Goal: Book appointment/travel/reservation

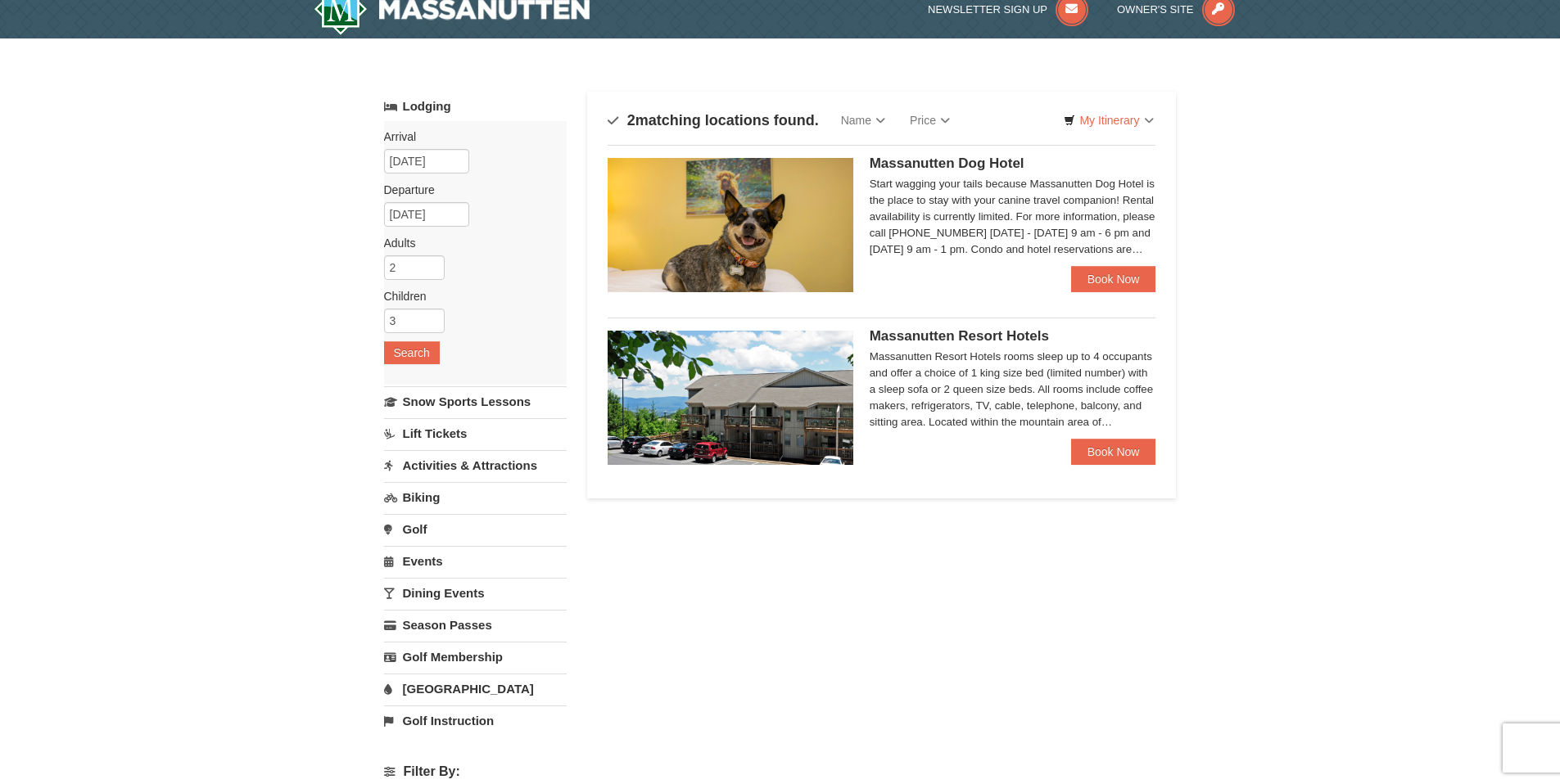
scroll to position [27, 0]
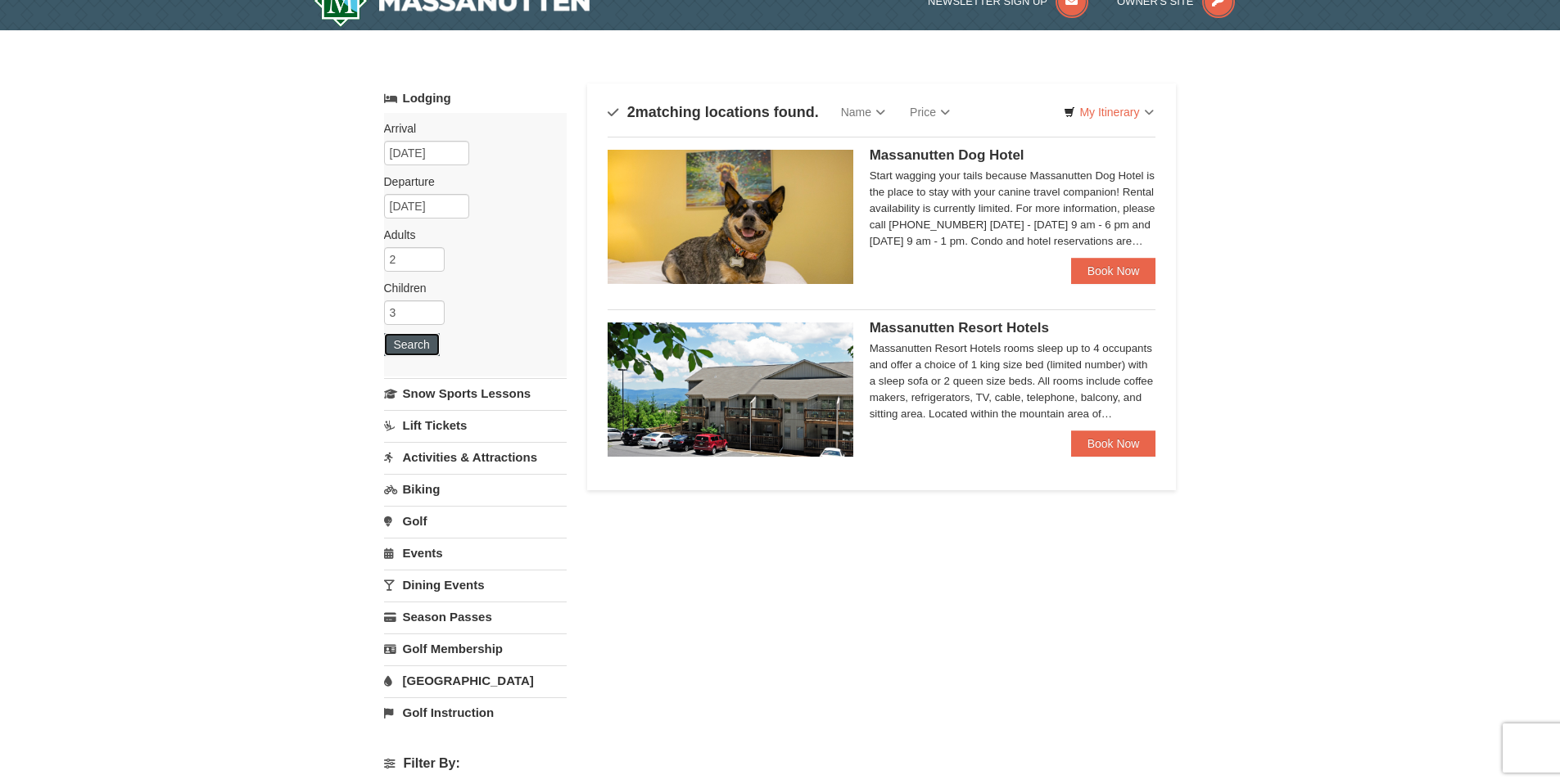
click at [427, 350] on button "Search" at bounding box center [412, 345] width 55 height 23
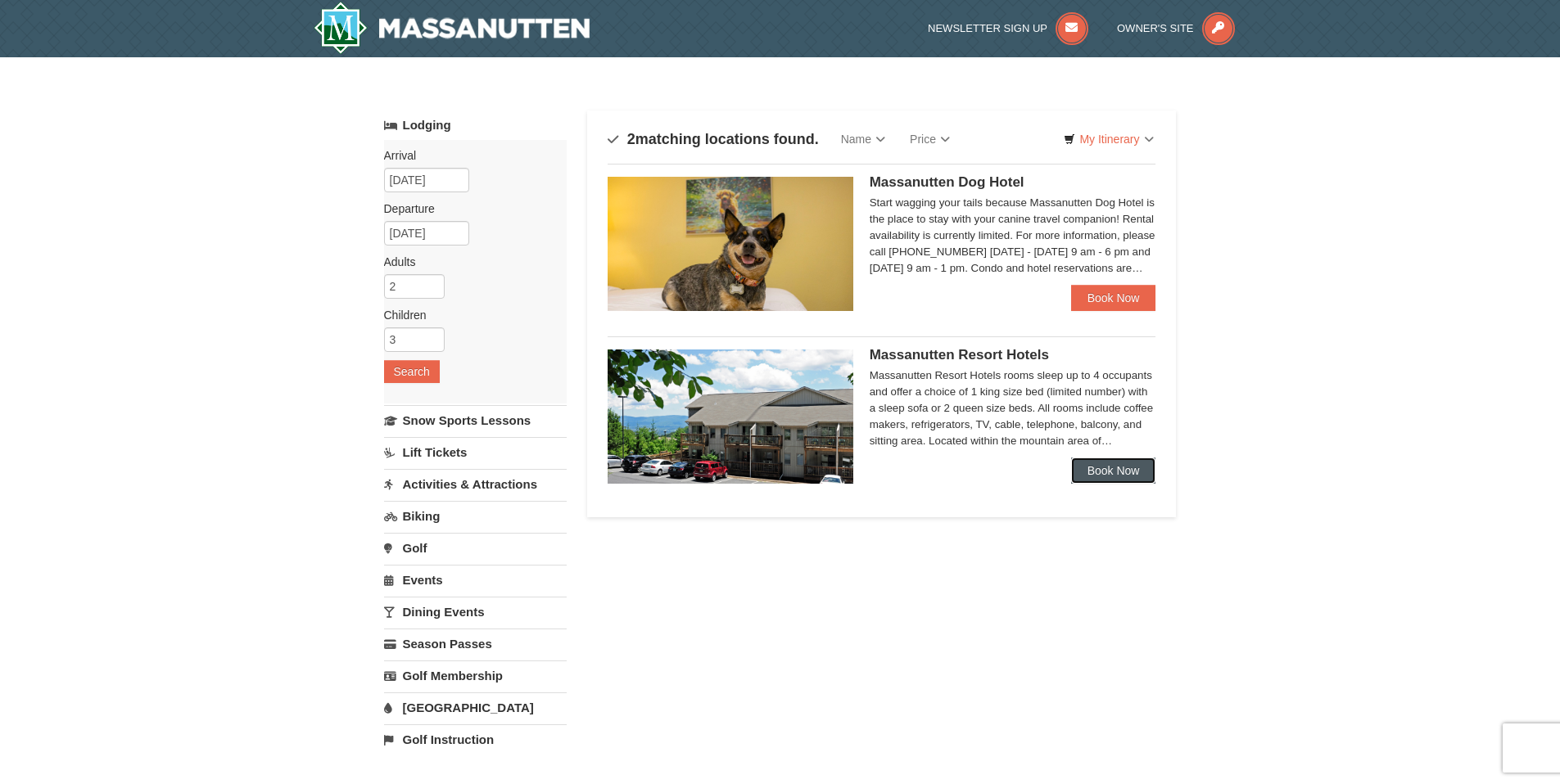
click at [1137, 463] on link "Book Now" at bounding box center [1114, 470] width 85 height 26
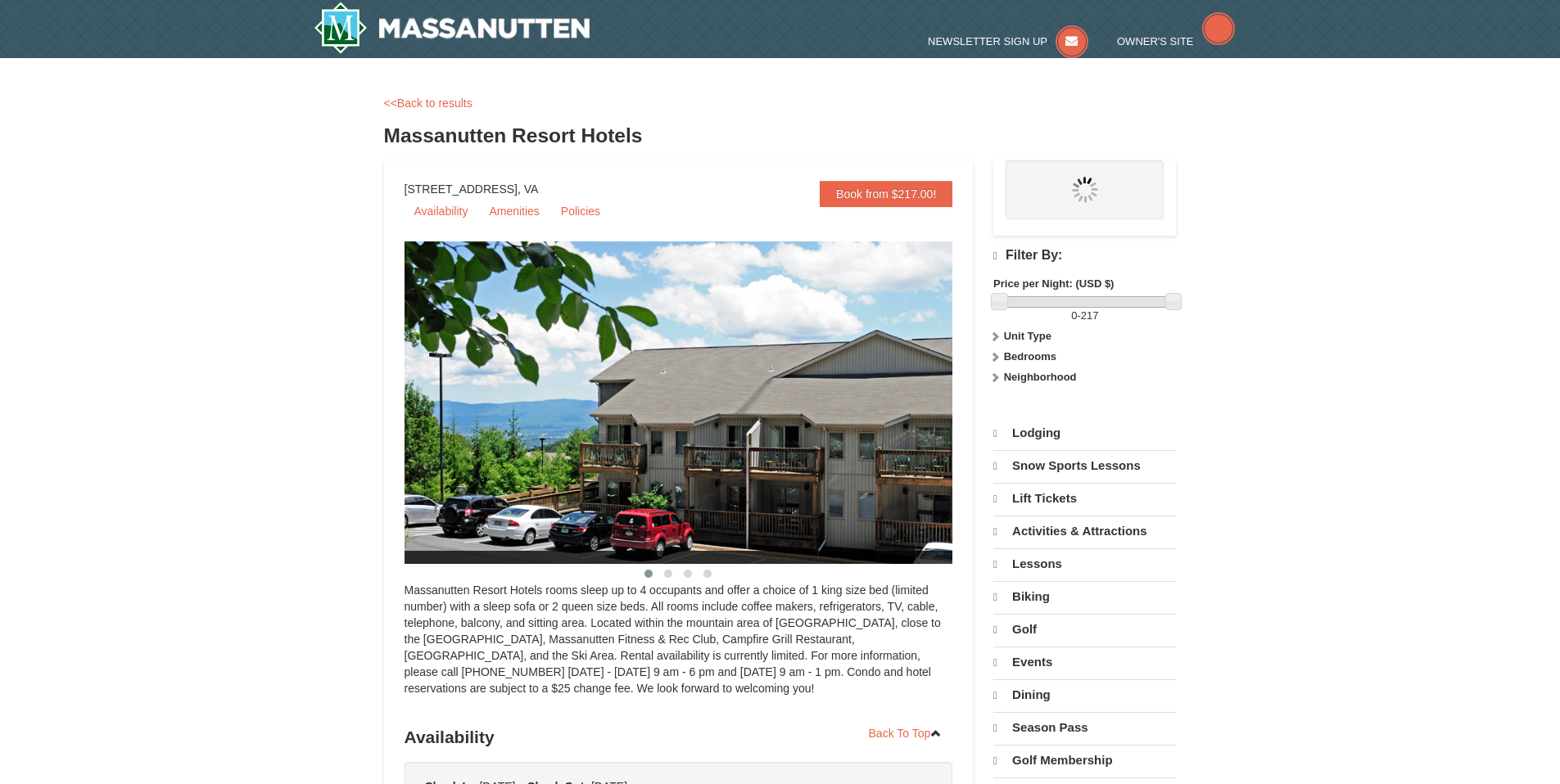
select select "10"
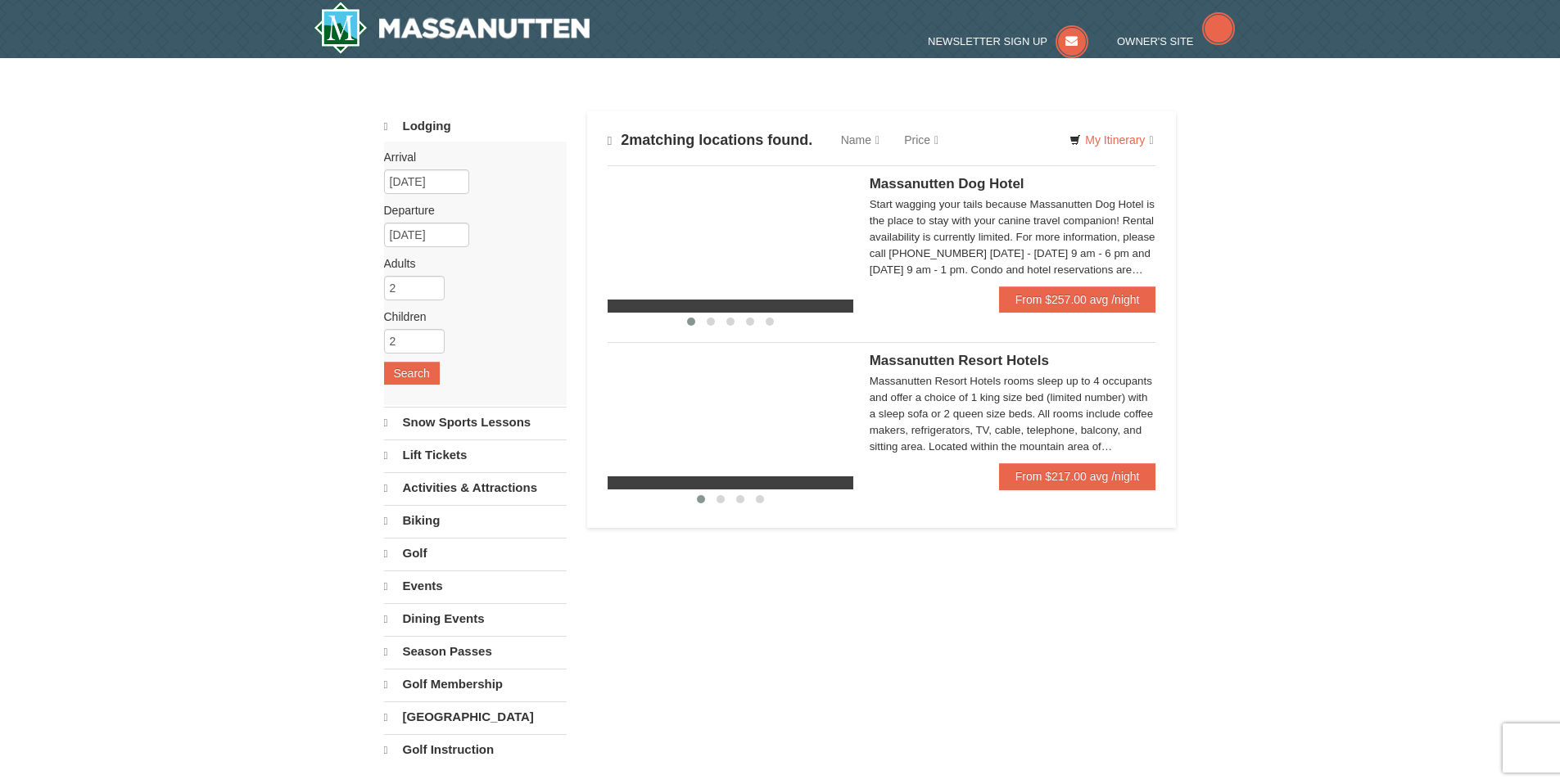
select select "10"
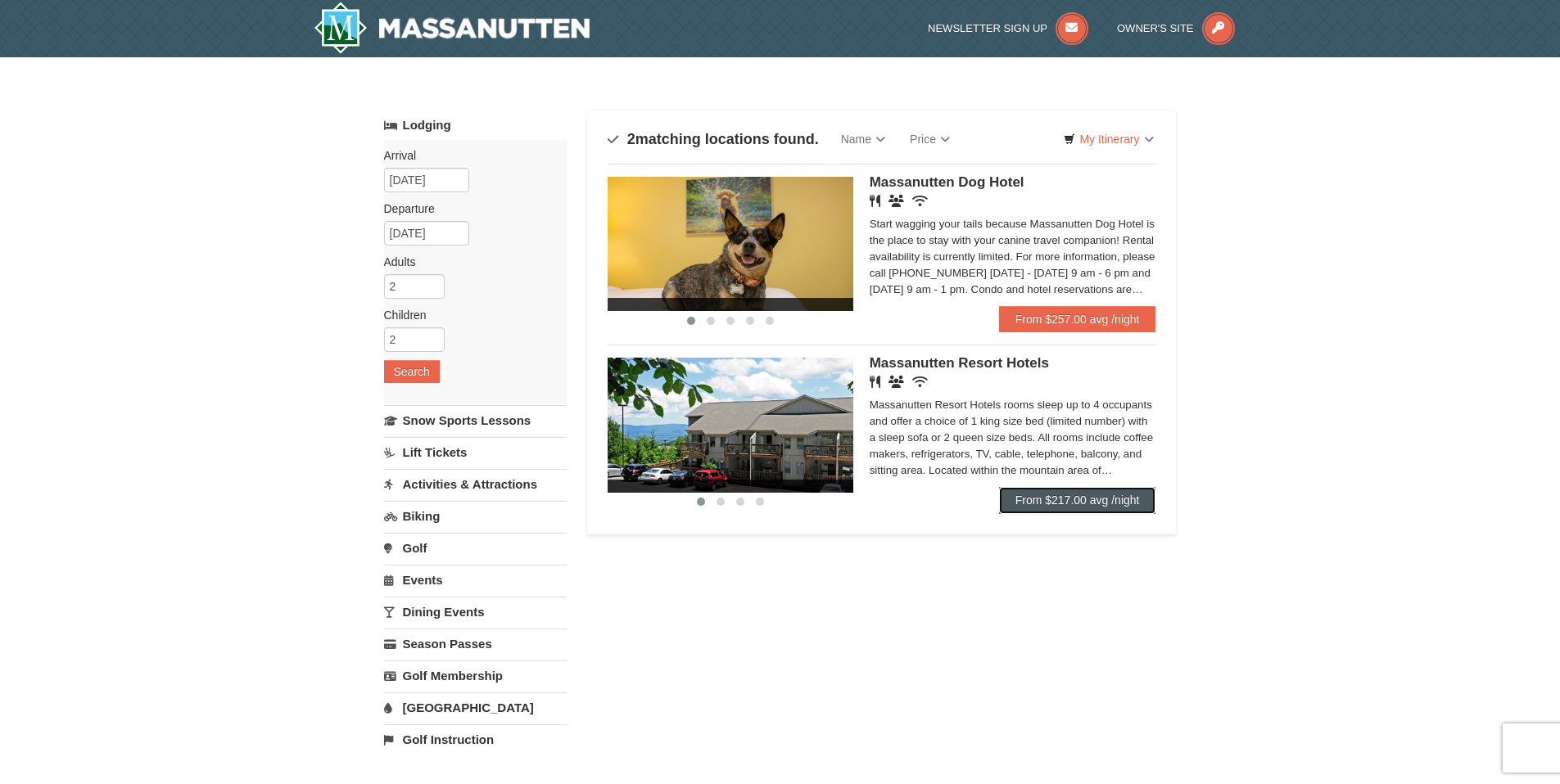
click at [1073, 503] on link "From $217.00 avg /night" at bounding box center [1077, 500] width 157 height 26
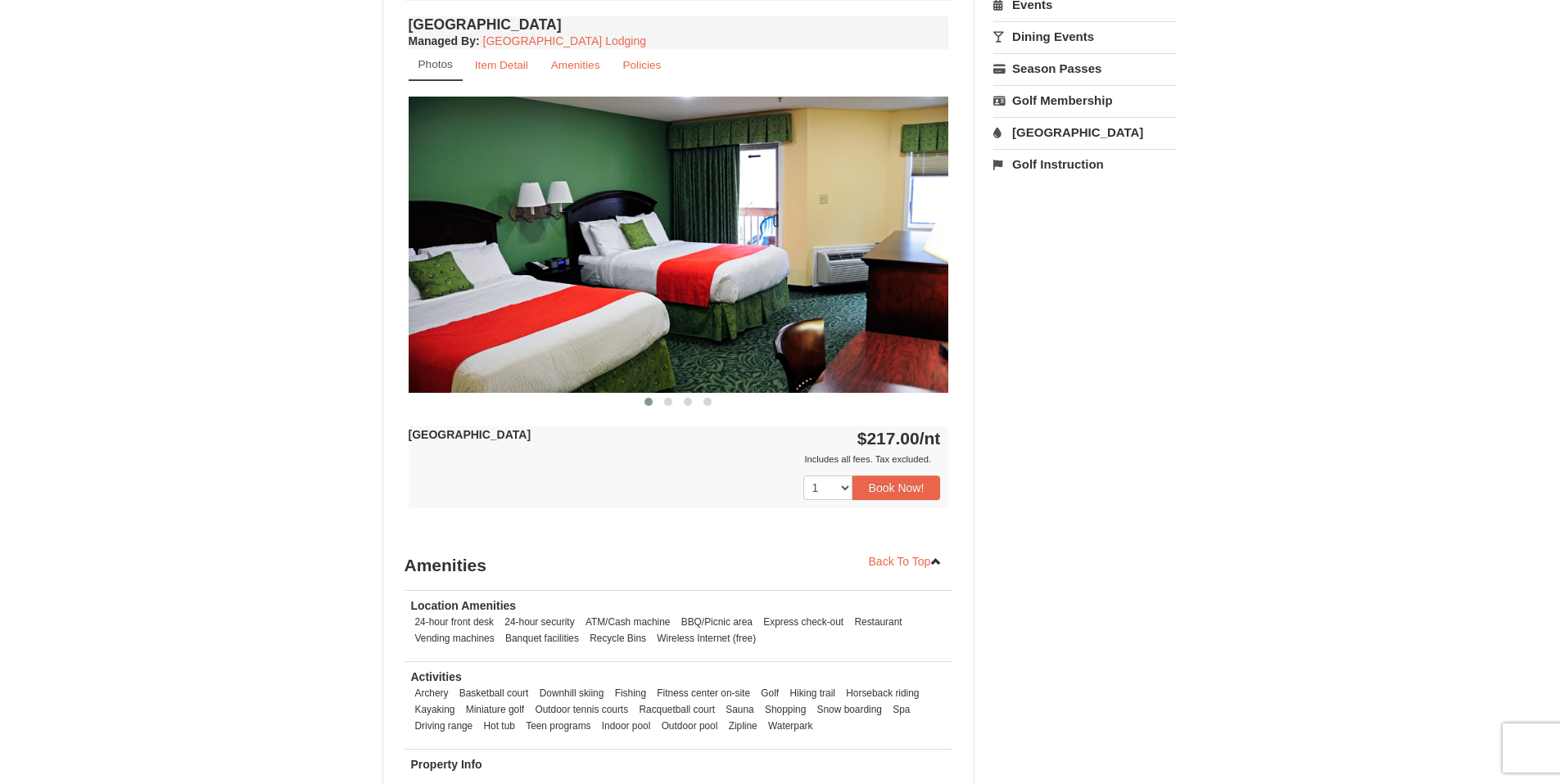
scroll to position [430, 0]
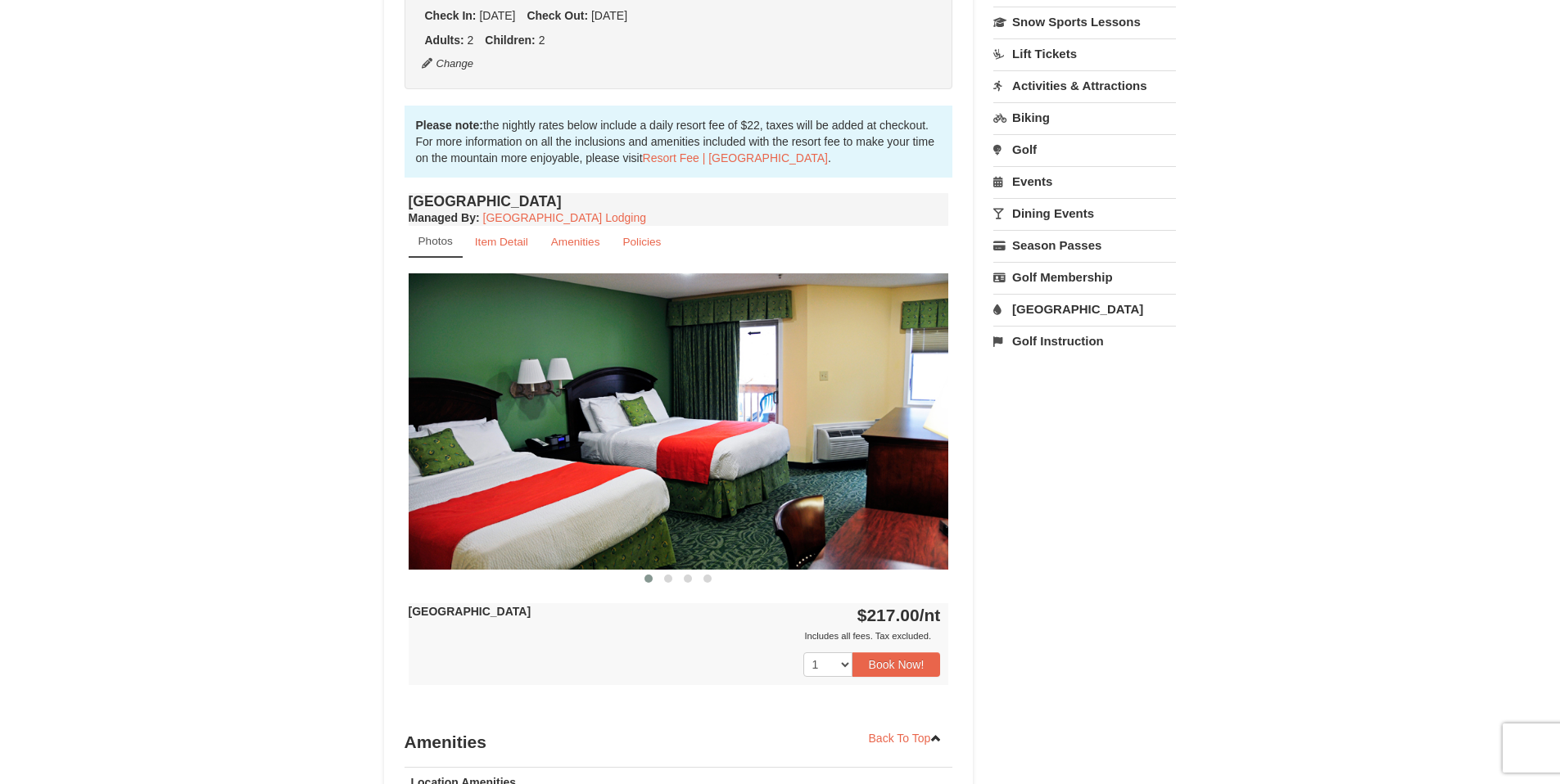
click at [926, 453] on img at bounding box center [679, 421] width 541 height 295
click at [920, 433] on img at bounding box center [679, 421] width 541 height 295
click at [776, 455] on img at bounding box center [679, 421] width 541 height 295
click at [756, 448] on img at bounding box center [679, 421] width 541 height 295
drag, startPoint x: 729, startPoint y: 450, endPoint x: 855, endPoint y: 450, distance: 126.0
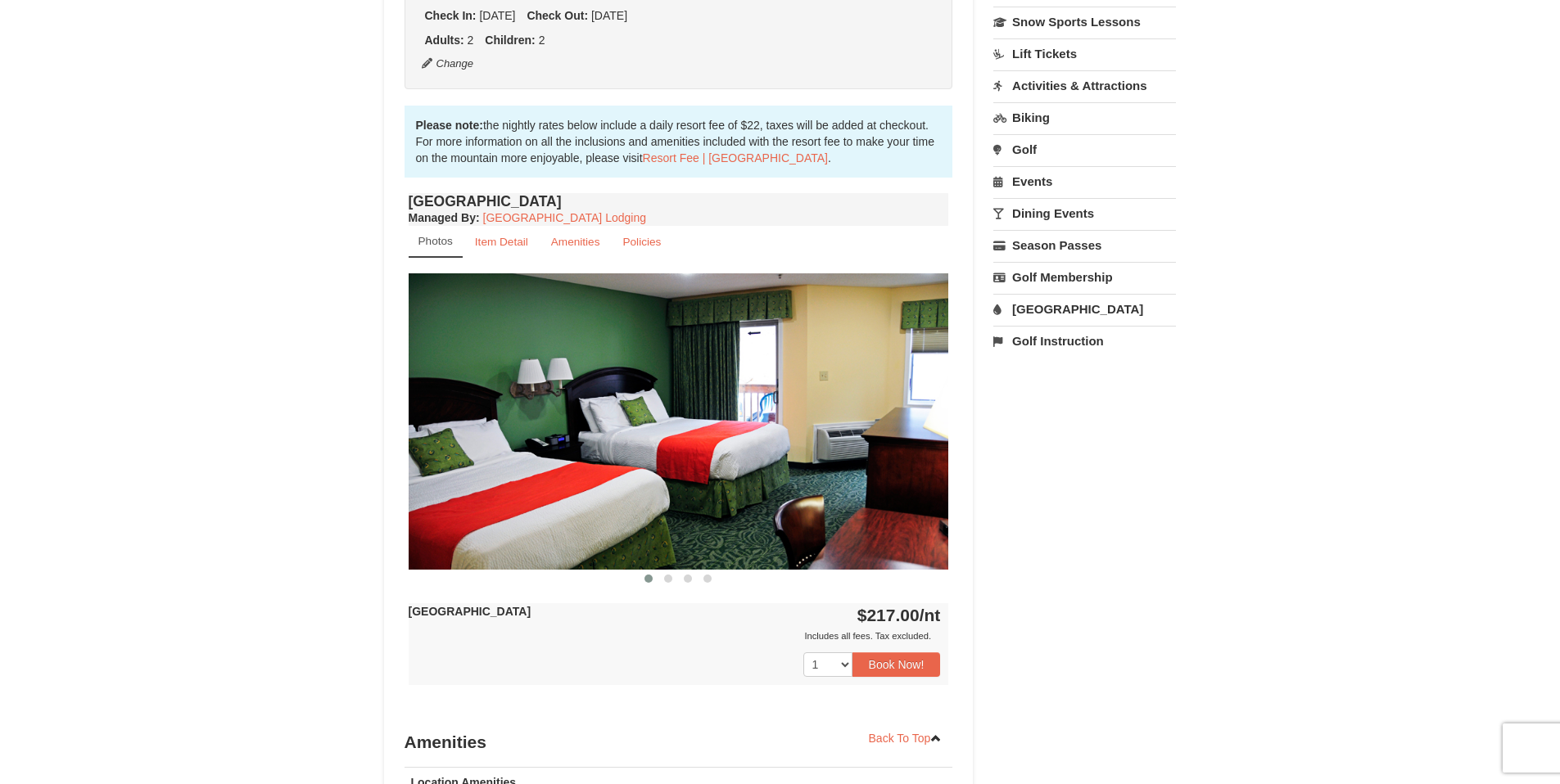
click at [728, 450] on img at bounding box center [679, 421] width 541 height 295
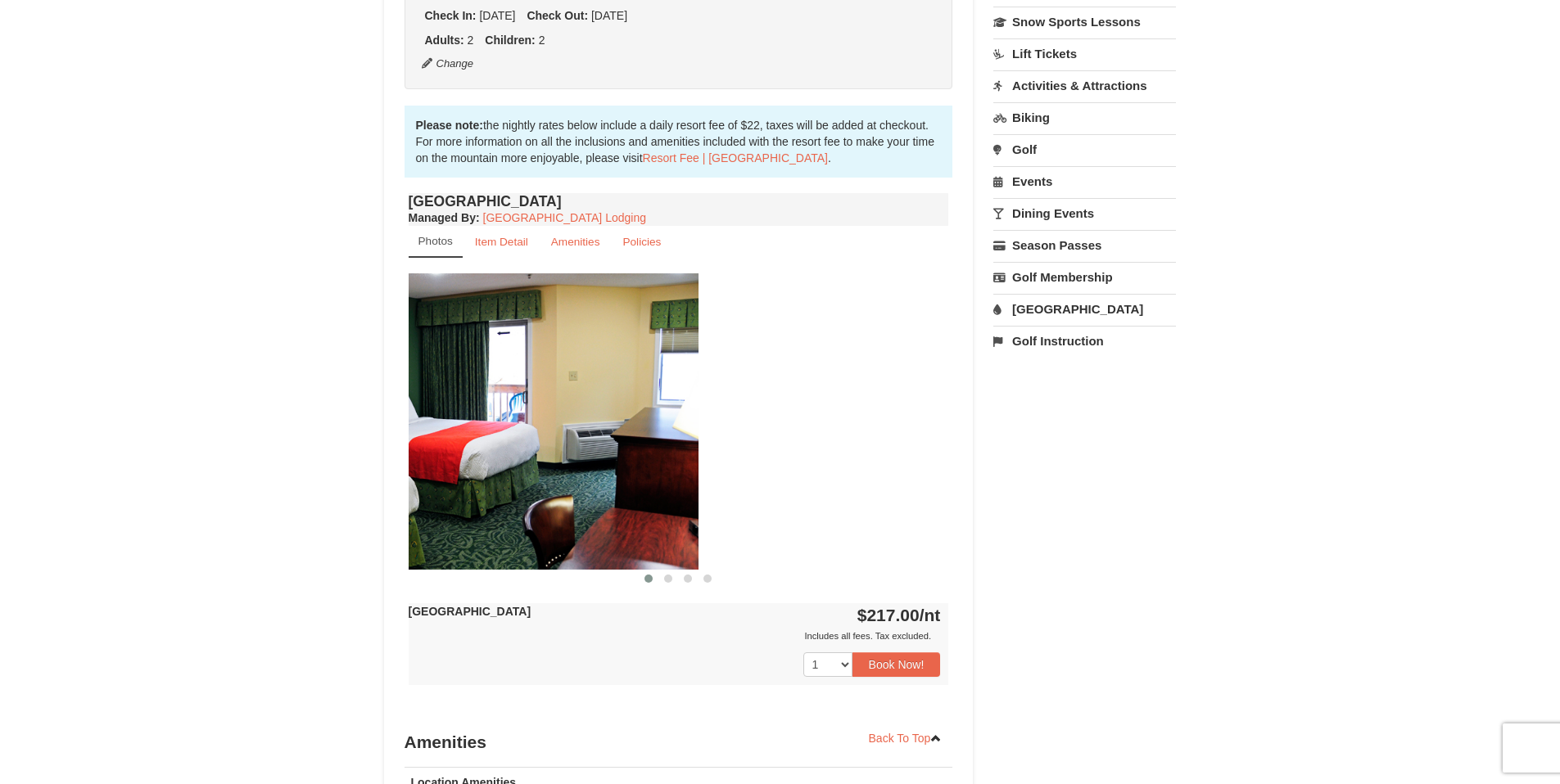
drag, startPoint x: 651, startPoint y: 445, endPoint x: 638, endPoint y: 447, distance: 13.2
click at [642, 445] on img at bounding box center [428, 421] width 541 height 295
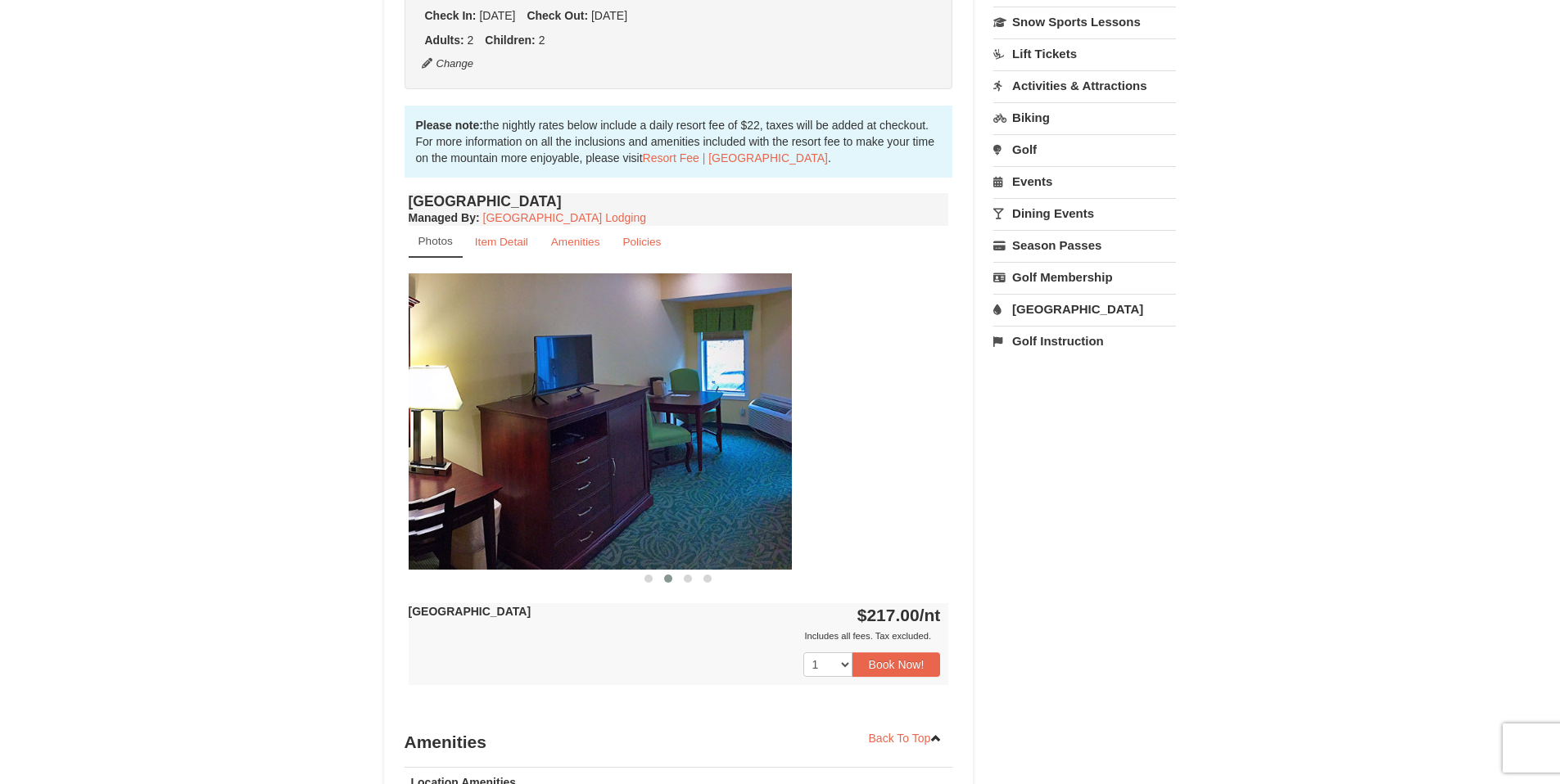
click at [685, 437] on img at bounding box center [522, 421] width 541 height 295
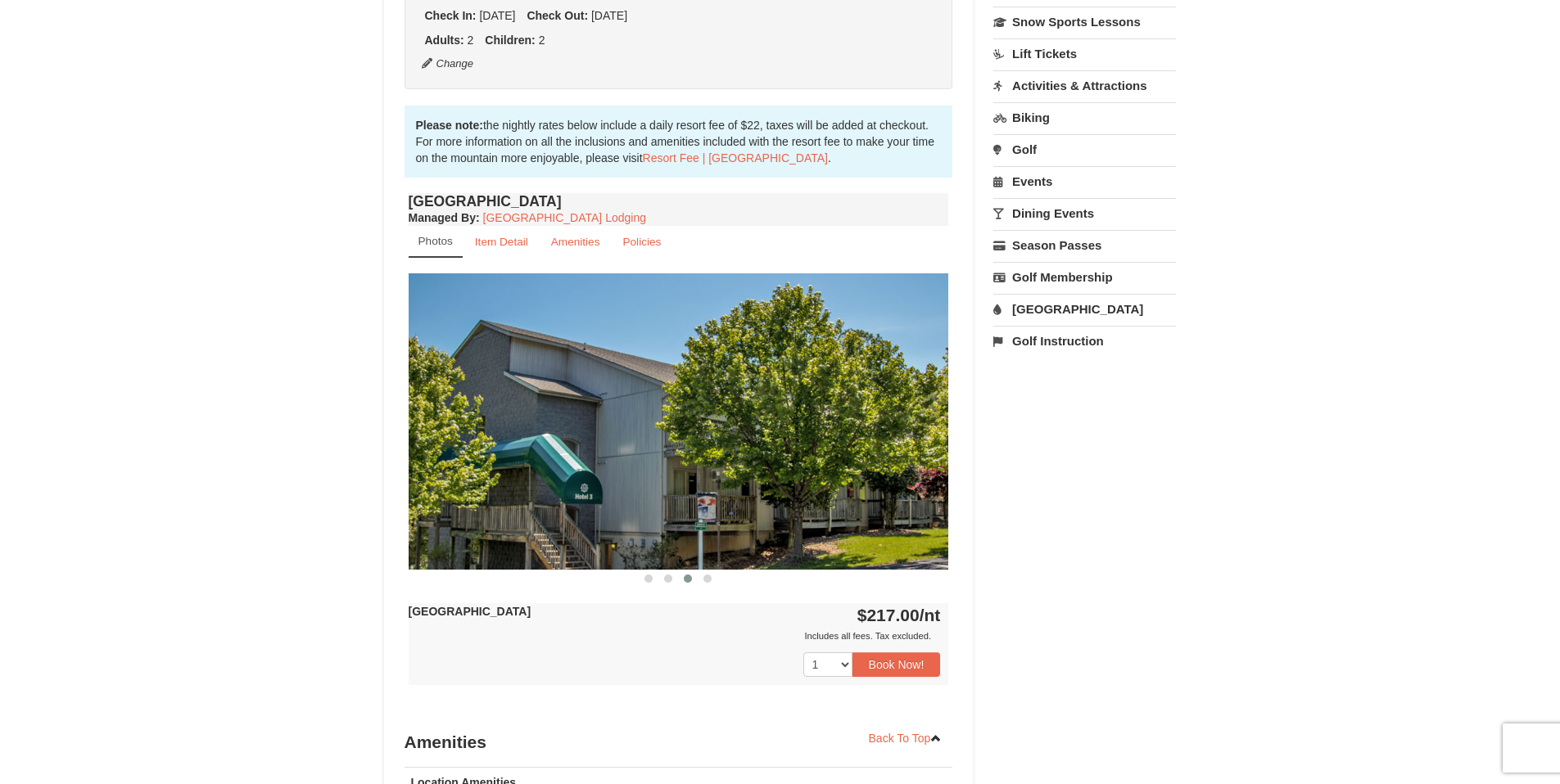
drag, startPoint x: 867, startPoint y: 431, endPoint x: 556, endPoint y: 432, distance: 311.0
click at [556, 432] on img at bounding box center [679, 421] width 541 height 295
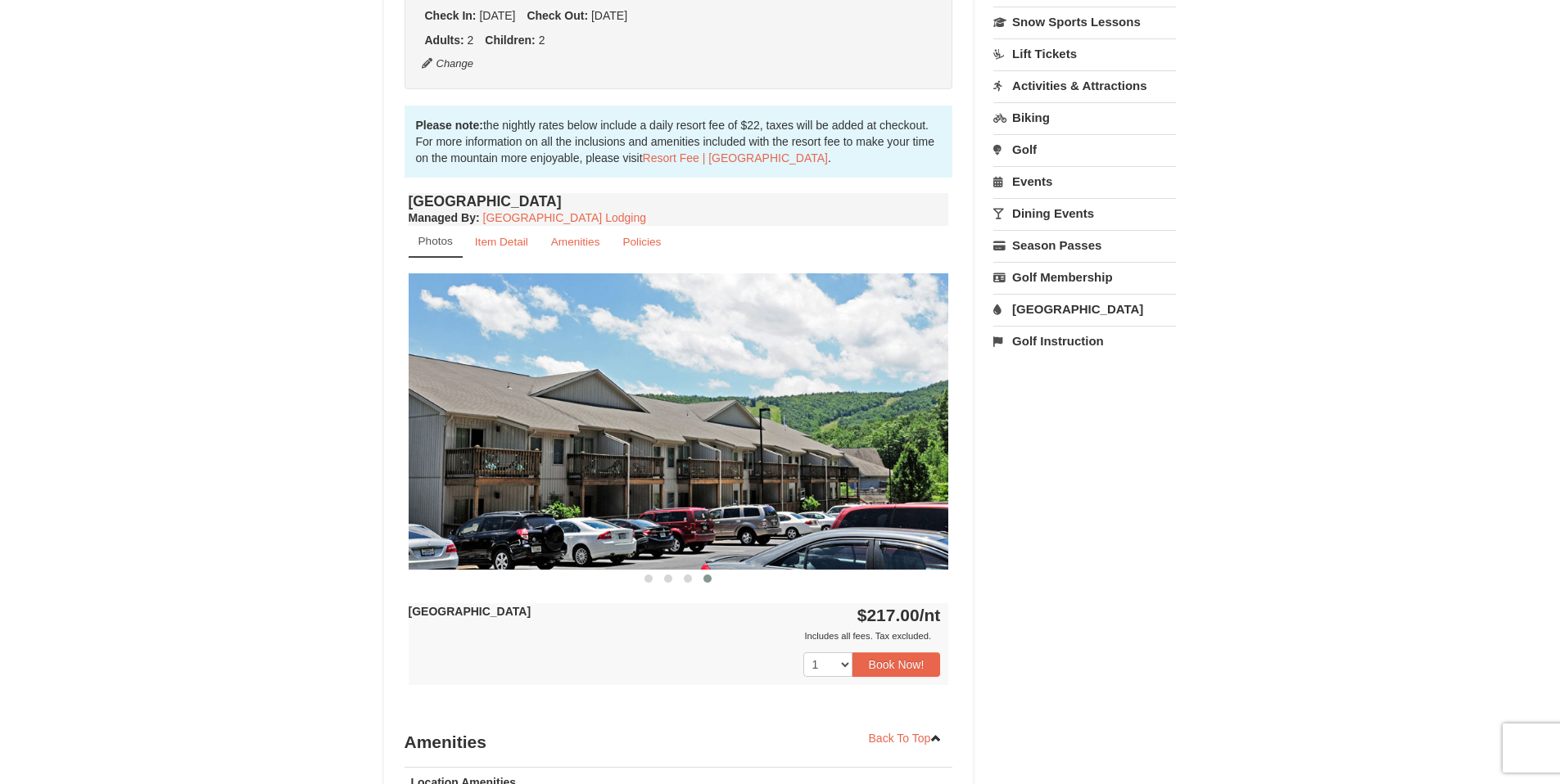
drag, startPoint x: 782, startPoint y: 409, endPoint x: 564, endPoint y: 410, distance: 218.0
click at [620, 409] on img at bounding box center [679, 421] width 541 height 295
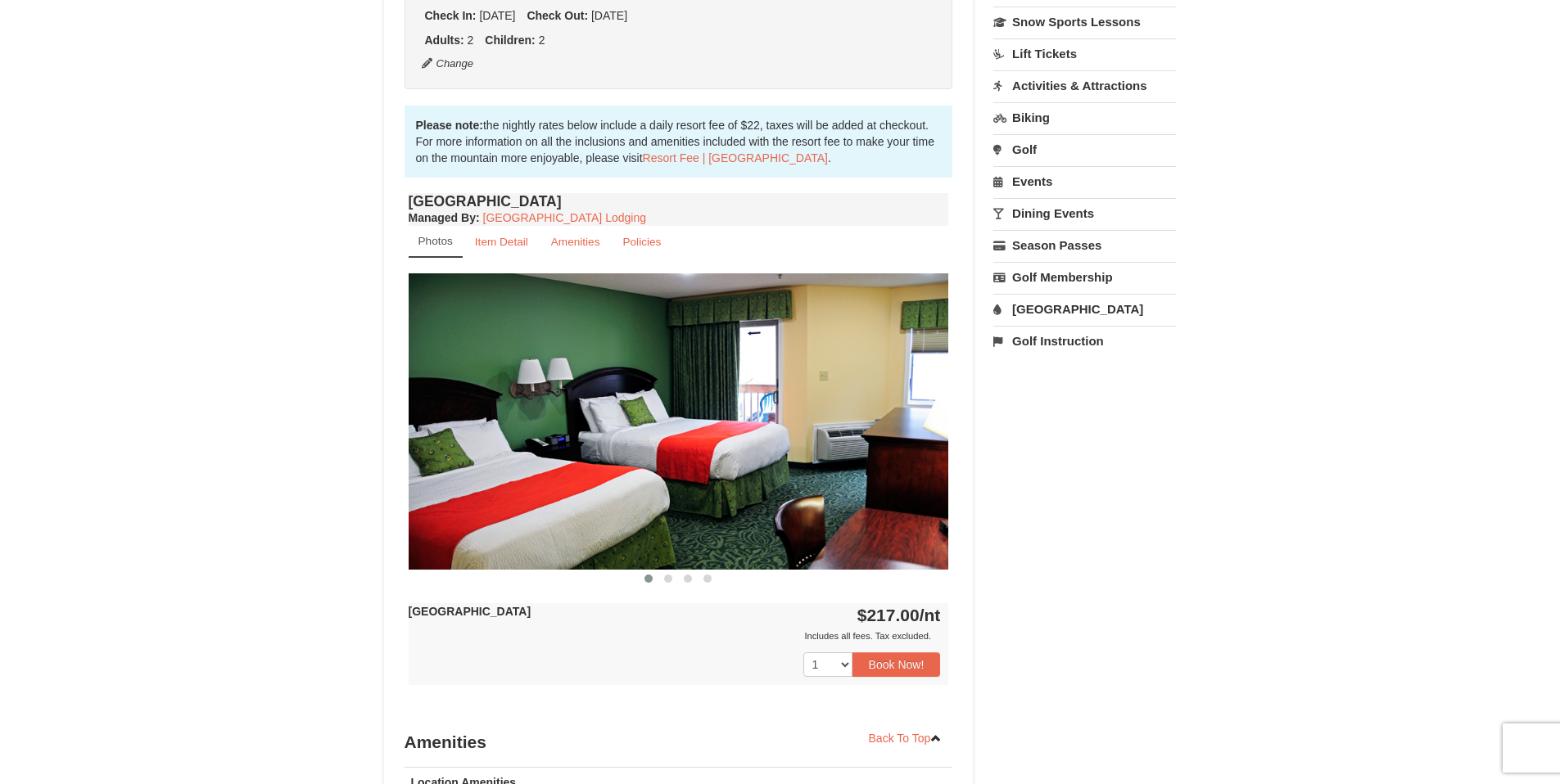
click at [1030, 312] on link "[GEOGRAPHIC_DATA]" at bounding box center [1084, 308] width 183 height 30
